Goal: Task Accomplishment & Management: Manage account settings

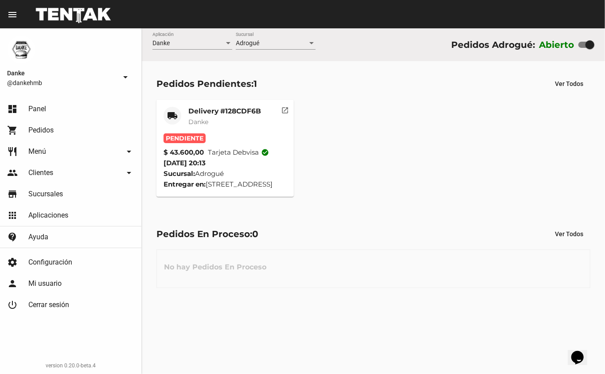
click at [223, 108] on mat-card-title "Delivery #128CDF6B" at bounding box center [224, 111] width 73 height 9
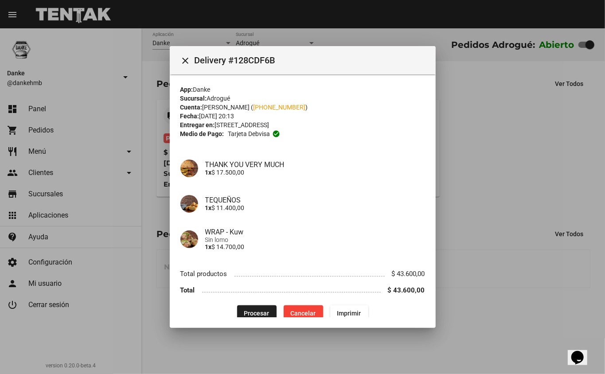
click at [243, 308] on button "Procesar" at bounding box center [256, 314] width 39 height 16
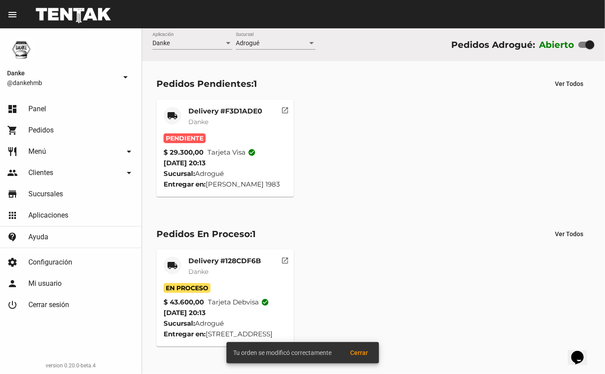
click at [232, 110] on mat-card-title "Delivery #F3D1ADE0" at bounding box center [225, 111] width 74 height 9
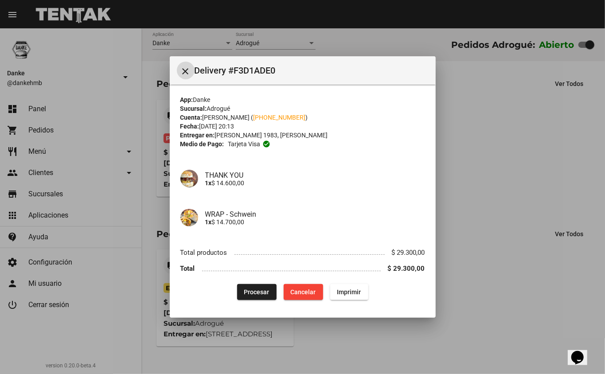
click at [255, 291] on span "Procesar" at bounding box center [256, 292] width 25 height 7
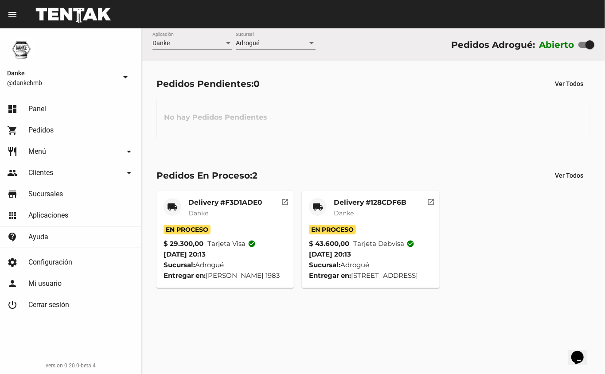
click at [226, 198] on mat-card-title "Delivery #F3D1ADE0" at bounding box center [225, 202] width 74 height 9
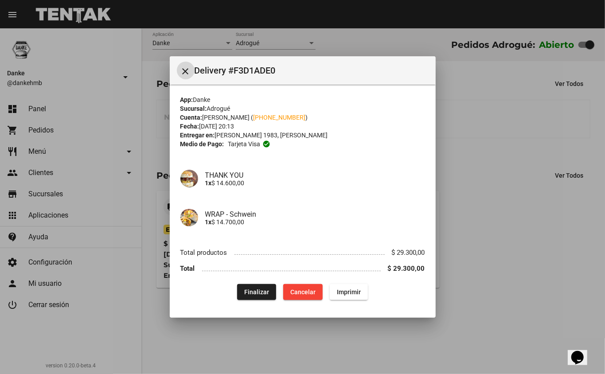
click at [481, 264] on div at bounding box center [302, 187] width 605 height 374
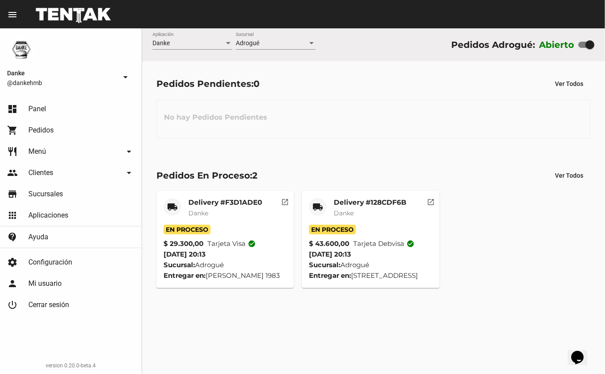
click at [378, 208] on div "Delivery #128CDF6B Danke" at bounding box center [370, 211] width 73 height 27
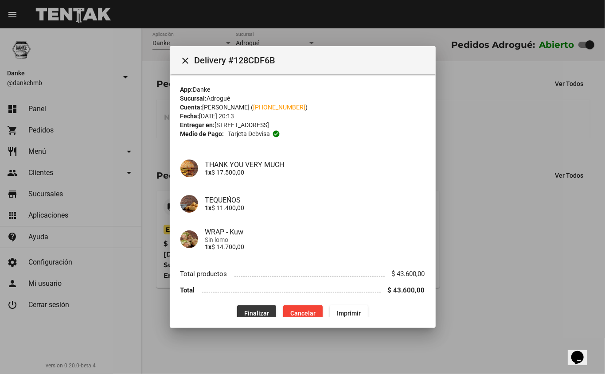
click at [258, 312] on span "Finalizar" at bounding box center [256, 313] width 25 height 7
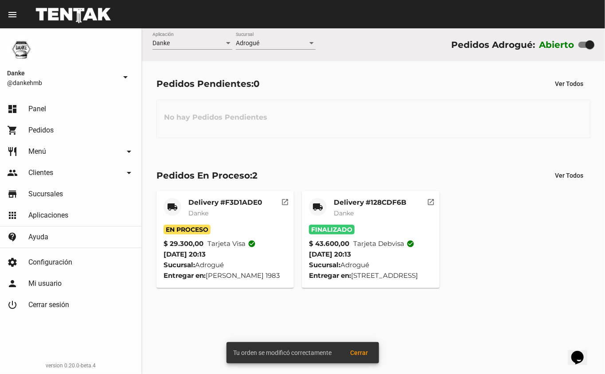
click at [229, 208] on div "Delivery #F3D1ADE0 Danke" at bounding box center [225, 211] width 74 height 27
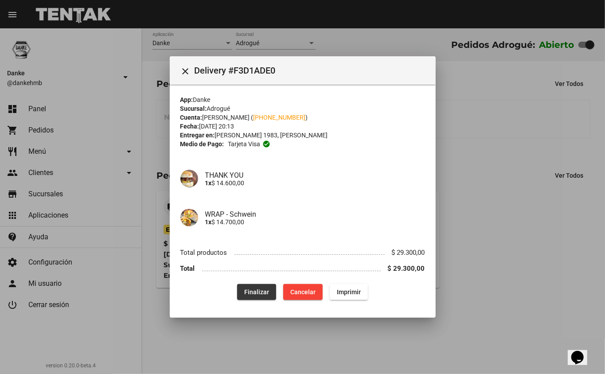
click at [253, 297] on button "Finalizar" at bounding box center [256, 292] width 39 height 16
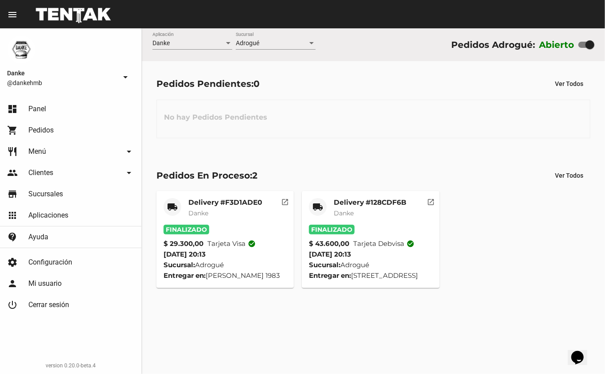
click at [407, 149] on div "Pedidos Pendientes: 0 Ver Todos No hay Pedidos Pendientes" at bounding box center [373, 106] width 463 height 91
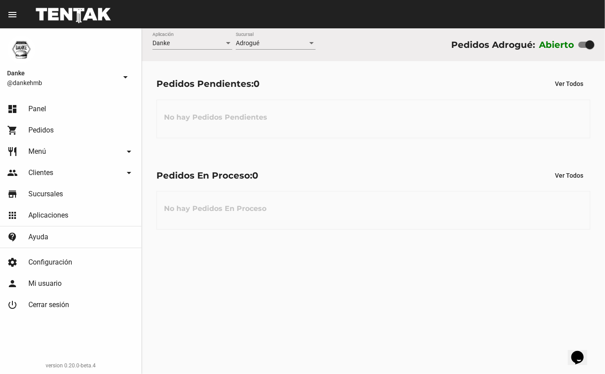
click at [394, 158] on div "Pedidos En Proceso: 0 Ver Todos No hay Pedidos En Proceso" at bounding box center [373, 198] width 463 height 91
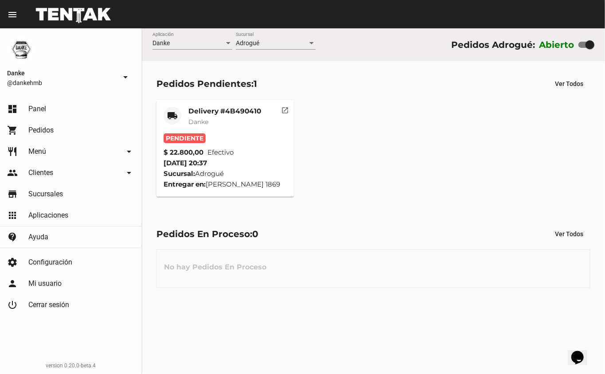
click at [223, 107] on mat-card-title "Delivery #4B490410" at bounding box center [224, 111] width 73 height 9
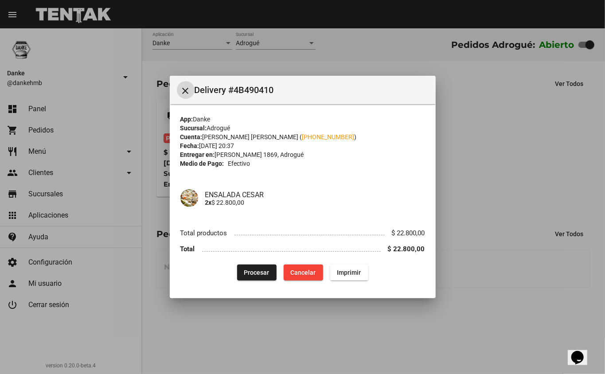
click at [268, 272] on span "Procesar" at bounding box center [256, 272] width 25 height 7
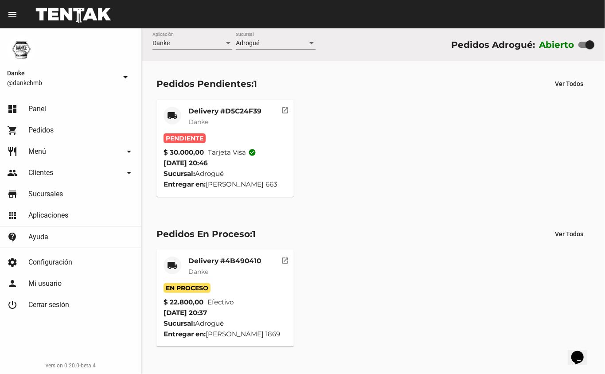
click at [220, 114] on mat-card-title "Delivery #D5C24F39" at bounding box center [224, 111] width 73 height 9
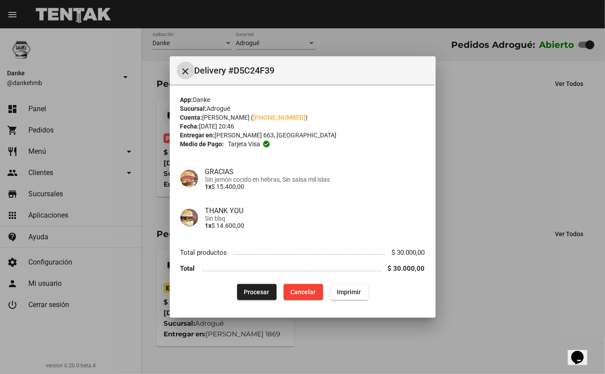
click at [256, 284] on button "Procesar" at bounding box center [256, 292] width 39 height 16
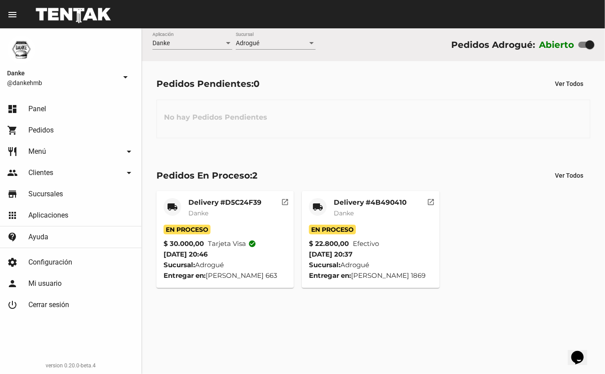
click at [216, 196] on mat-card "local_shipping Delivery #D5C24F39 Danke En Proceso $ 30.000,00 Tarjeta visa che…" at bounding box center [226, 239] width 138 height 97
click at [217, 201] on mat-card-title "Delivery #D5C24F39" at bounding box center [224, 202] width 73 height 9
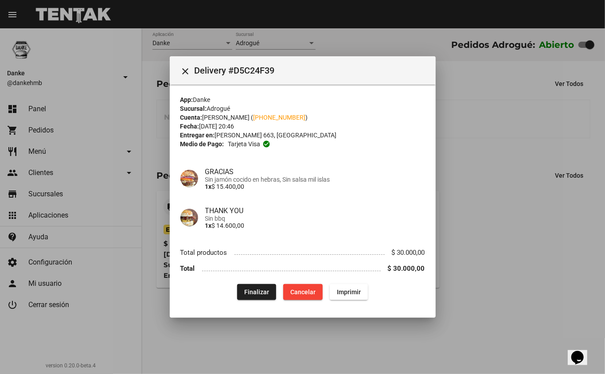
click at [497, 161] on div at bounding box center [302, 187] width 605 height 374
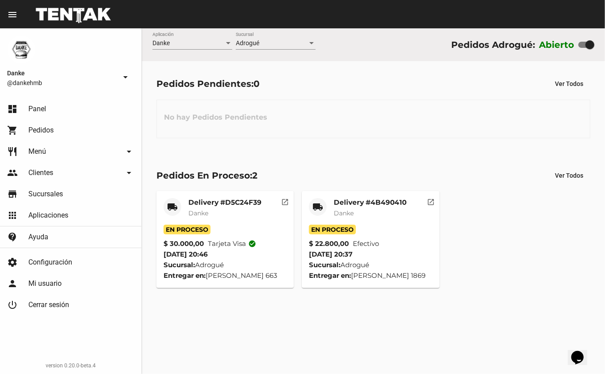
click at [225, 204] on mat-card-title "Delivery #D5C24F39" at bounding box center [224, 202] width 73 height 9
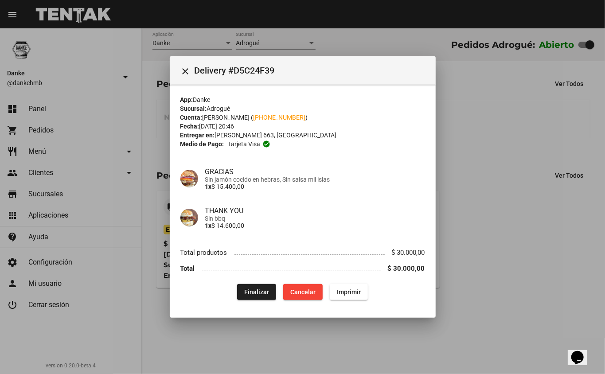
click at [525, 153] on div at bounding box center [302, 187] width 605 height 374
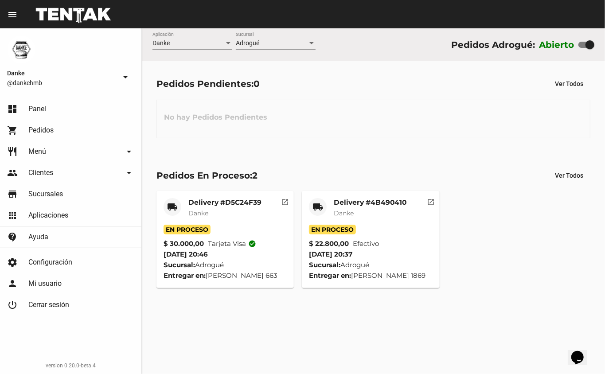
click at [365, 199] on mat-card-title "Delivery #4B490410" at bounding box center [370, 202] width 73 height 9
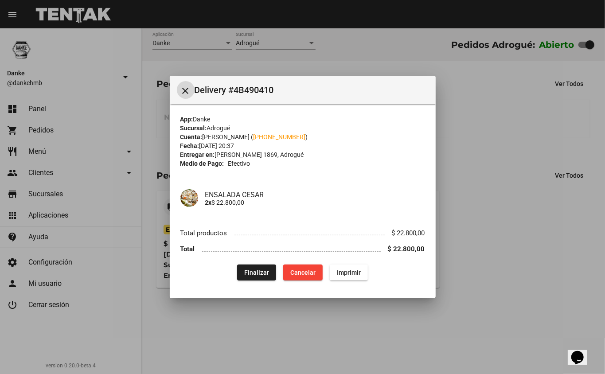
click at [267, 270] on span "Finalizar" at bounding box center [256, 272] width 25 height 7
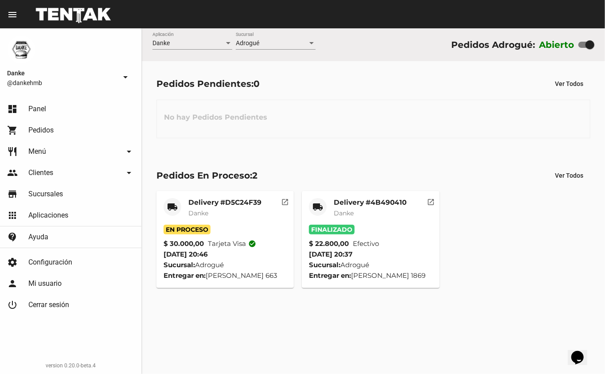
click at [242, 203] on mat-card-title "Delivery #D5C24F39" at bounding box center [224, 202] width 73 height 9
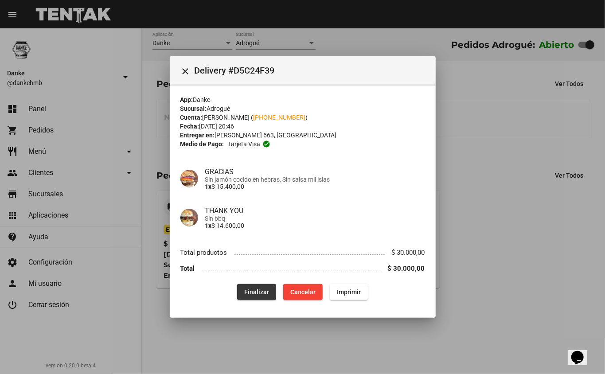
click at [254, 292] on span "Finalizar" at bounding box center [256, 292] width 25 height 7
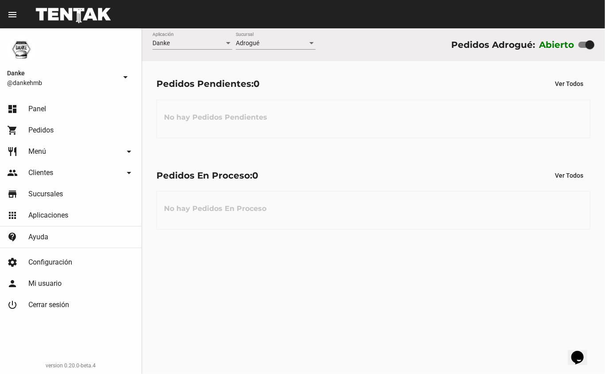
drag, startPoint x: 330, startPoint y: 364, endPoint x: 367, endPoint y: 274, distance: 96.8
click at [367, 274] on div "Danke Aplicación Adrogué Sucursal Pedidos Adrogué: Abierto Pedidos Pendientes: …" at bounding box center [373, 201] width 463 height 346
click at [246, 243] on div "Pedidos En Proceso: 0 Ver Todos No hay Pedidos En Proceso" at bounding box center [373, 198] width 463 height 91
click at [588, 47] on div at bounding box center [590, 44] width 9 height 9
click at [583, 48] on input "checkbox" at bounding box center [583, 48] width 0 height 0
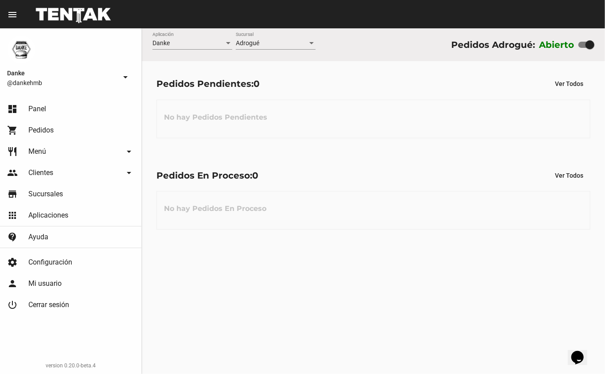
checkbox input "false"
